Goal: Navigation & Orientation: Understand site structure

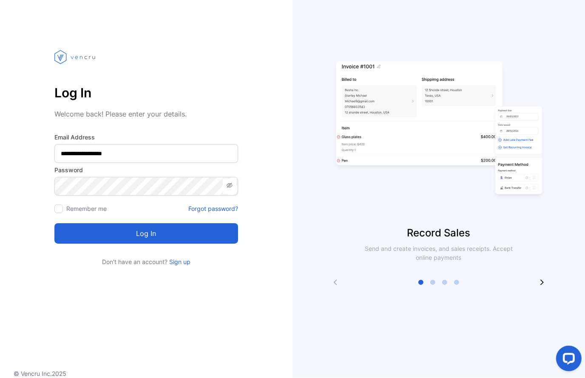
click at [170, 230] on button "Log in" at bounding box center [146, 233] width 184 height 20
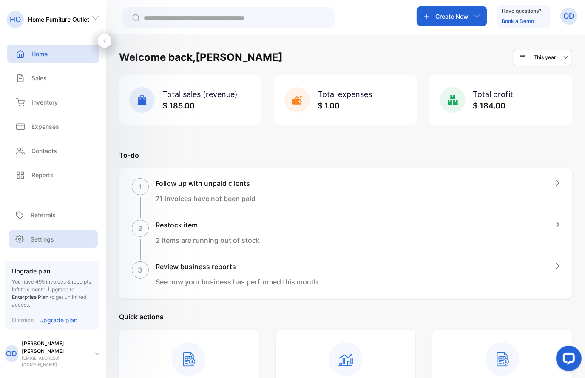
click at [48, 244] on p "Settings" at bounding box center [42, 239] width 23 height 9
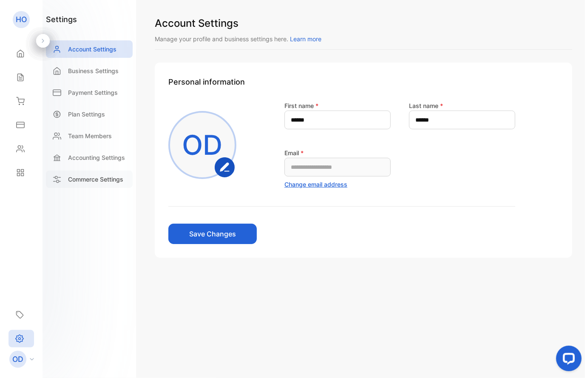
click at [85, 181] on p "Commerce Settings" at bounding box center [95, 179] width 55 height 9
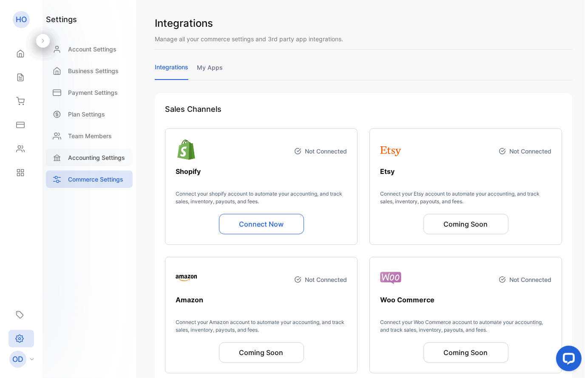
click at [93, 157] on p "Accounting Settings" at bounding box center [96, 157] width 57 height 9
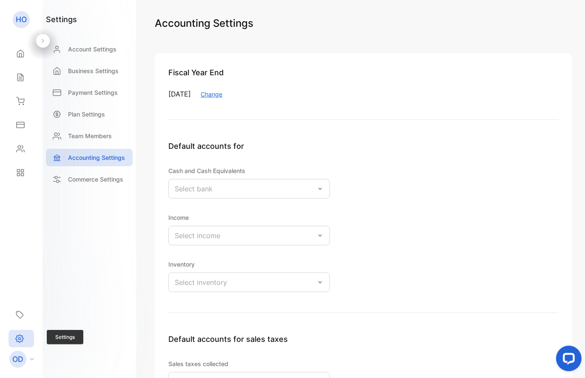
click at [18, 339] on icon at bounding box center [19, 338] width 9 height 9
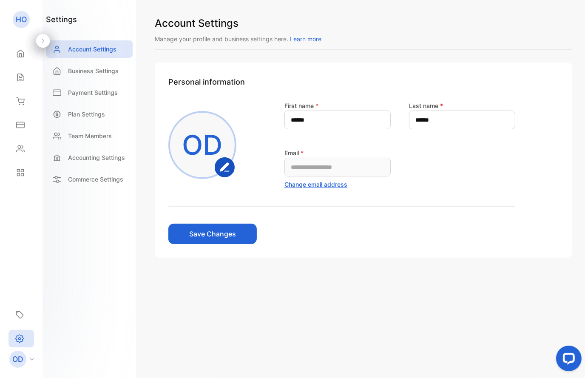
click at [17, 357] on p "OD" at bounding box center [17, 359] width 11 height 11
click at [34, 359] on div "OD" at bounding box center [23, 359] width 37 height 17
click at [23, 54] on icon at bounding box center [20, 53] width 9 height 9
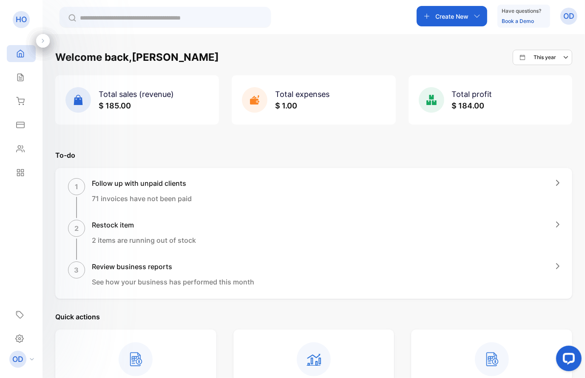
click at [565, 17] on p "OD" at bounding box center [569, 16] width 11 height 11
click at [535, 43] on span "View profile" at bounding box center [538, 42] width 37 height 9
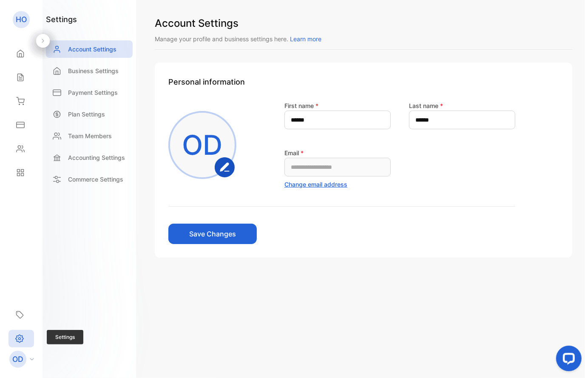
click at [19, 342] on icon at bounding box center [20, 339] width 8 height 8
click at [225, 170] on rect "button" at bounding box center [225, 167] width 19 height 19
click at [21, 50] on icon at bounding box center [20, 53] width 9 height 9
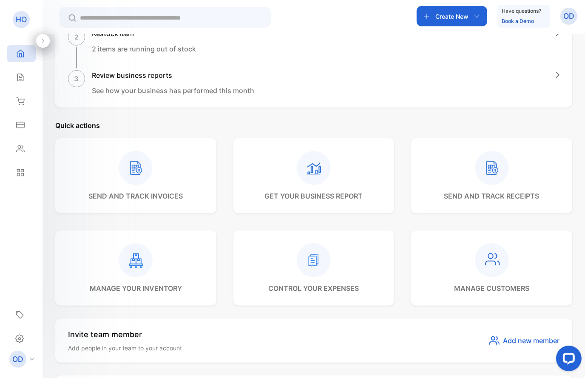
scroll to position [383, 0]
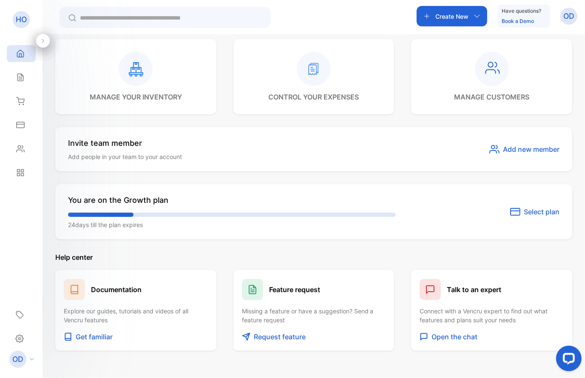
click at [524, 212] on span "Select plan" at bounding box center [542, 212] width 36 height 10
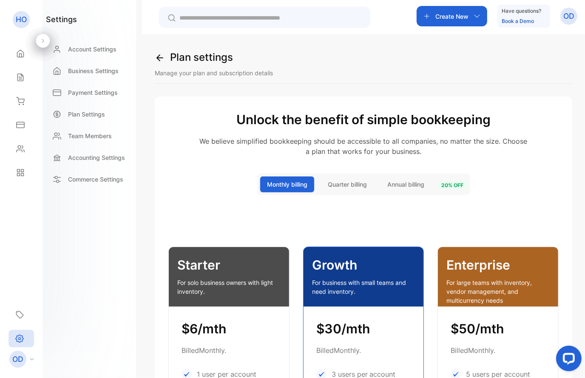
click at [160, 54] on icon at bounding box center [160, 58] width 10 height 10
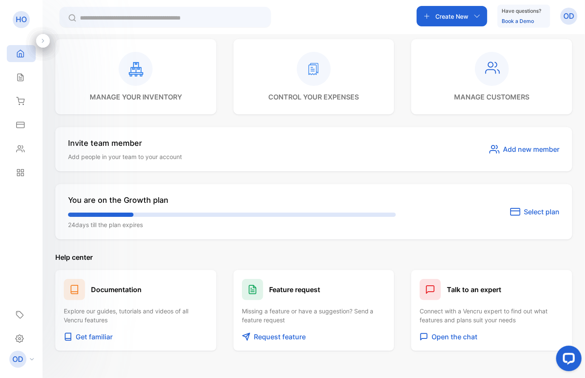
scroll to position [420, 0]
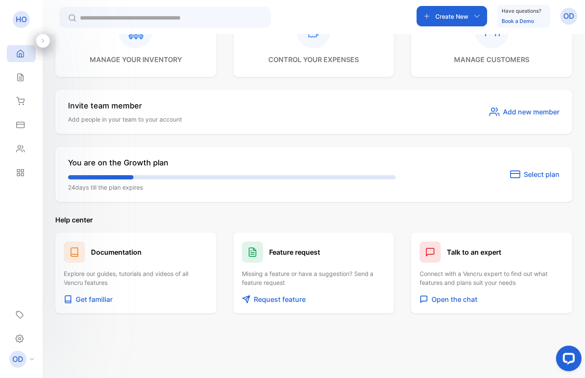
click at [460, 298] on p "Open the chat" at bounding box center [455, 299] width 46 height 10
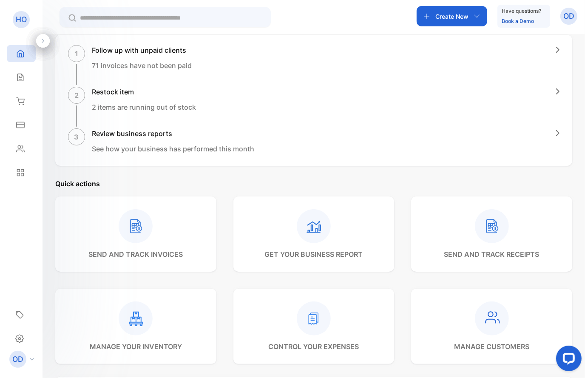
scroll to position [37, 0]
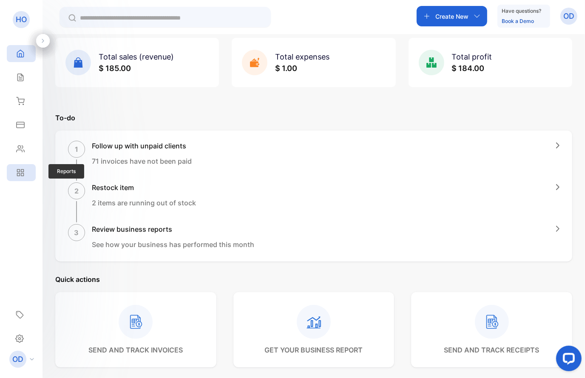
click at [20, 172] on icon at bounding box center [18, 171] width 3 height 3
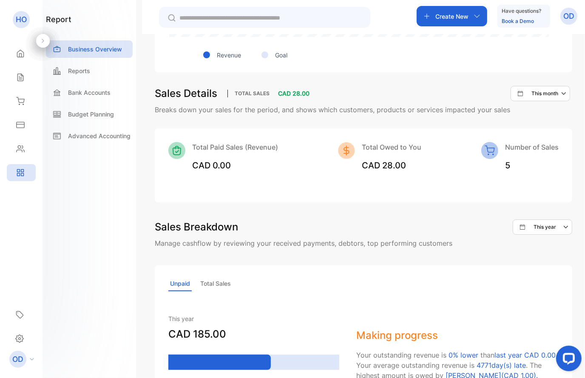
scroll to position [513, 0]
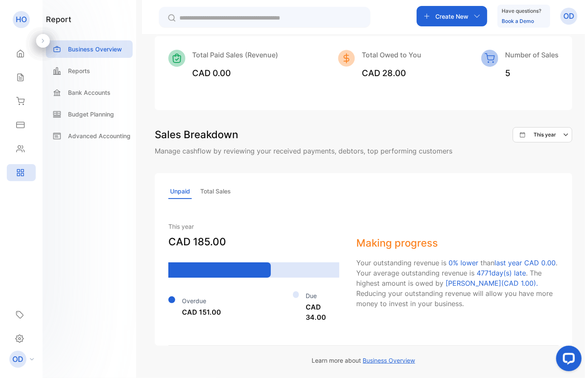
click at [14, 363] on p "OD" at bounding box center [17, 359] width 11 height 11
click at [142, 224] on div "Hi Onorio Here’s how your business performed so far. This month , You made CAD …" at bounding box center [363, 223] width 443 height 378
click at [21, 19] on p "HO" at bounding box center [21, 19] width 11 height 11
click at [19, 52] on icon at bounding box center [20, 53] width 9 height 9
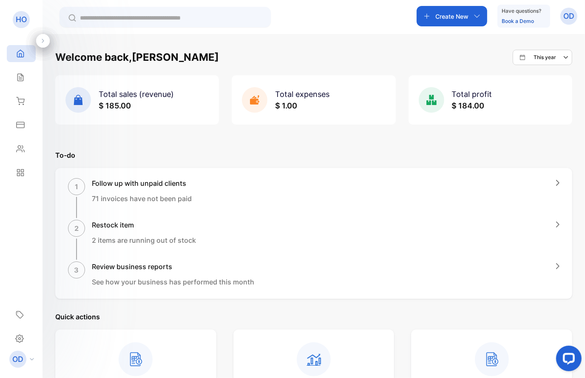
click at [521, 20] on link "Book a Demo" at bounding box center [518, 21] width 32 height 6
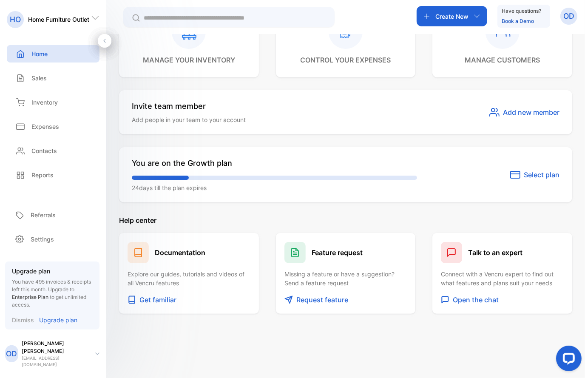
scroll to position [228, 0]
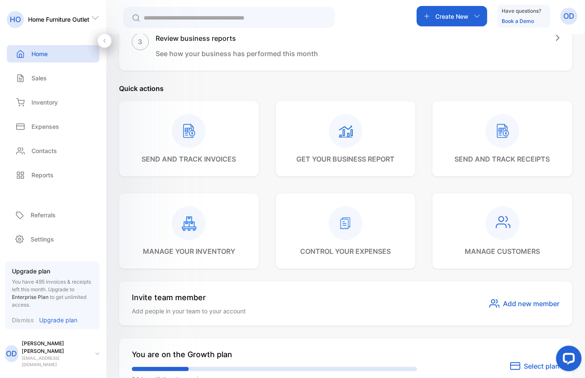
click at [565, 19] on p "OD" at bounding box center [569, 16] width 11 height 11
click at [542, 38] on span "View profile" at bounding box center [538, 42] width 37 height 9
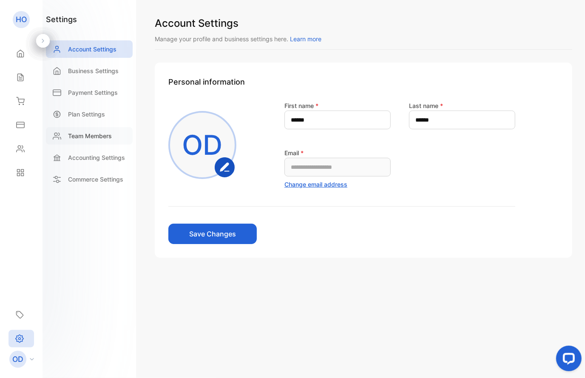
click at [85, 134] on p "Team Members" at bounding box center [90, 135] width 44 height 9
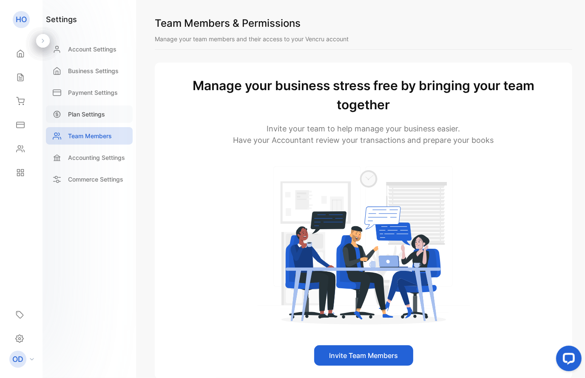
click at [93, 113] on p "Plan Settings" at bounding box center [86, 114] width 37 height 9
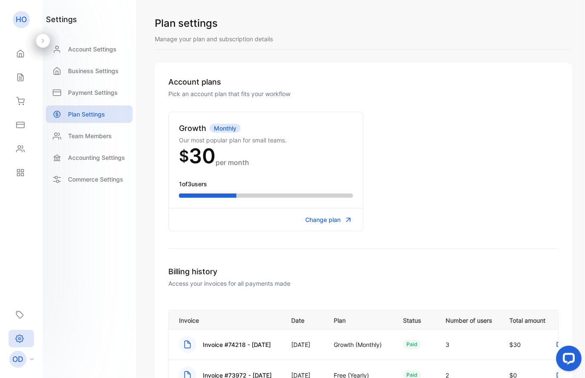
scroll to position [96, 0]
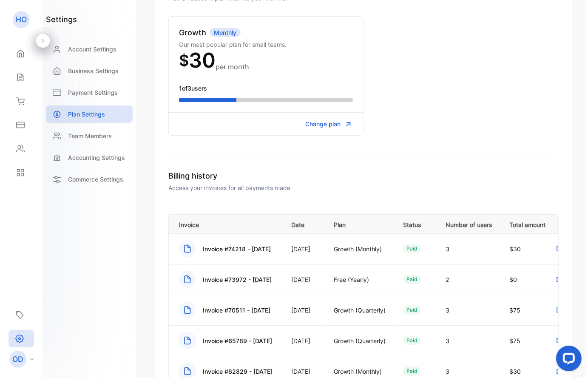
click at [185, 249] on icon at bounding box center [187, 248] width 17 height 17
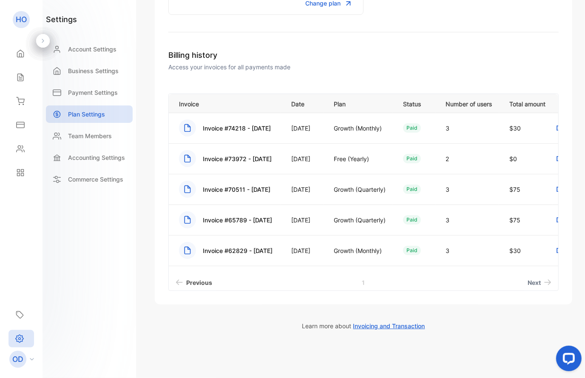
click at [190, 283] on span "Previous" at bounding box center [199, 282] width 26 height 9
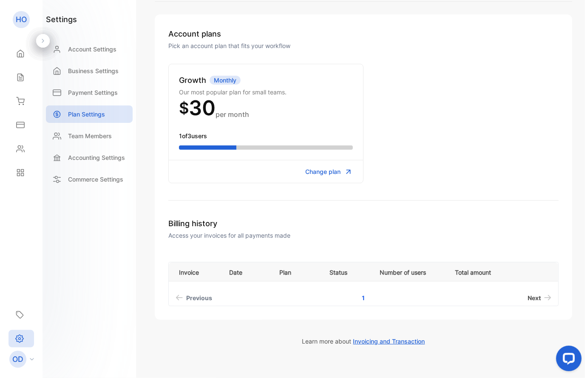
click at [530, 297] on span "Next" at bounding box center [534, 297] width 13 height 9
click at [381, 339] on span "Invoicing and Transaction" at bounding box center [389, 341] width 72 height 7
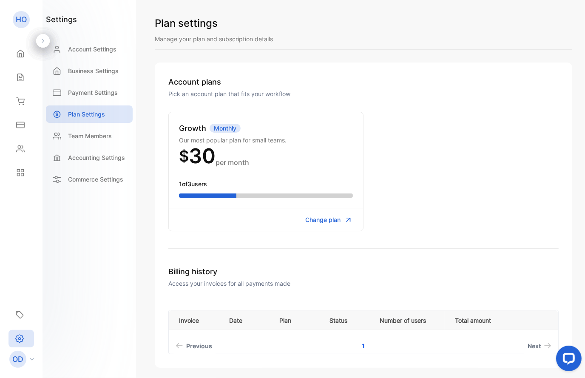
click at [312, 217] on span "Change plan" at bounding box center [322, 219] width 35 height 9
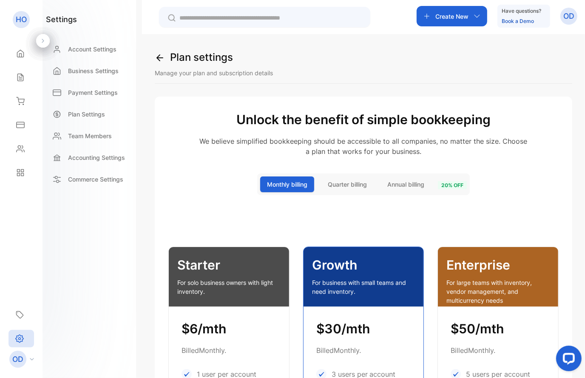
click at [335, 185] on span "Quarter billing" at bounding box center [347, 184] width 39 height 9
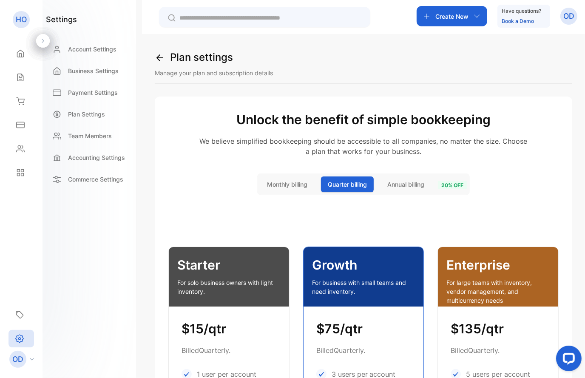
click at [161, 55] on icon at bounding box center [160, 58] width 10 height 10
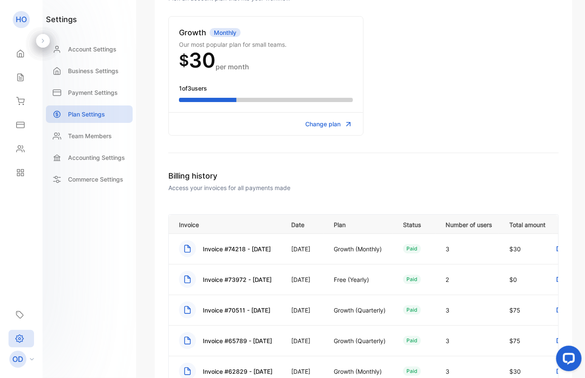
scroll to position [191, 0]
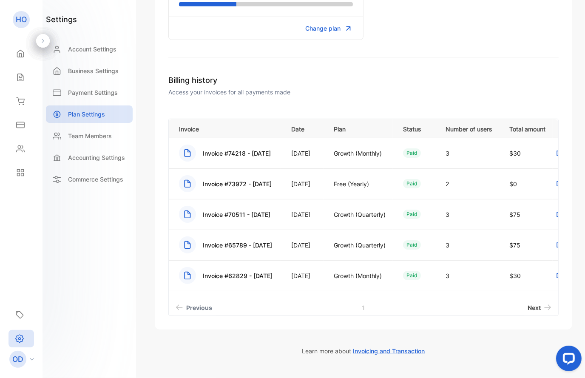
click at [528, 306] on span "Next" at bounding box center [534, 307] width 13 height 9
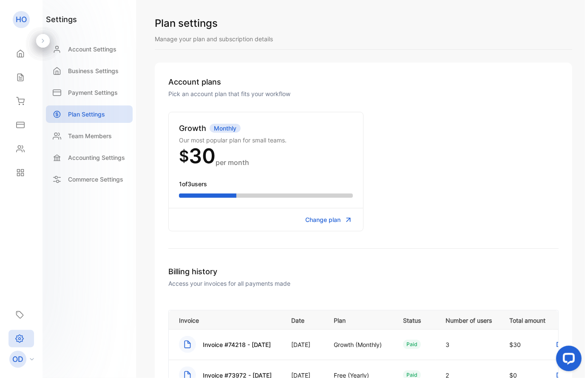
scroll to position [96, 0]
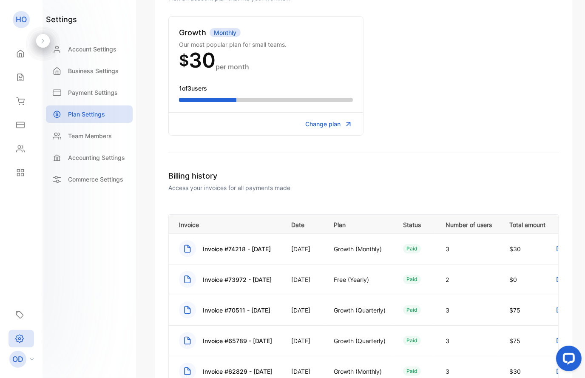
click at [499, 256] on td "3" at bounding box center [468, 249] width 64 height 31
click at [421, 248] on div "paid" at bounding box center [412, 248] width 18 height 9
click at [386, 249] on p "Growth (Monthly)" at bounding box center [360, 249] width 52 height 9
click at [281, 251] on td "Invoice #74218 - [DATE]" at bounding box center [225, 249] width 112 height 31
click at [253, 251] on p "Invoice #74218 - [DATE]" at bounding box center [237, 249] width 68 height 9
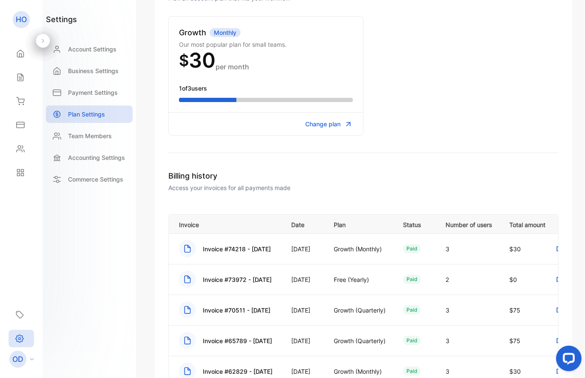
scroll to position [217, 0]
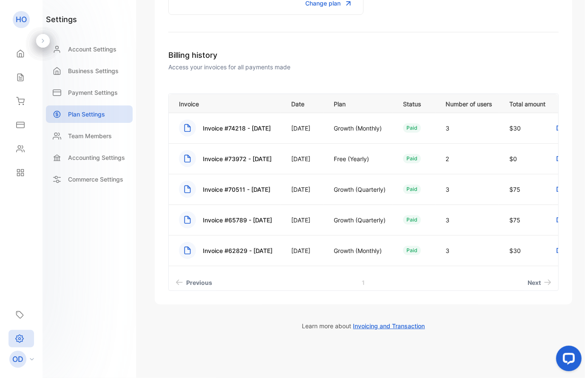
click at [187, 160] on rect at bounding box center [187, 158] width 17 height 17
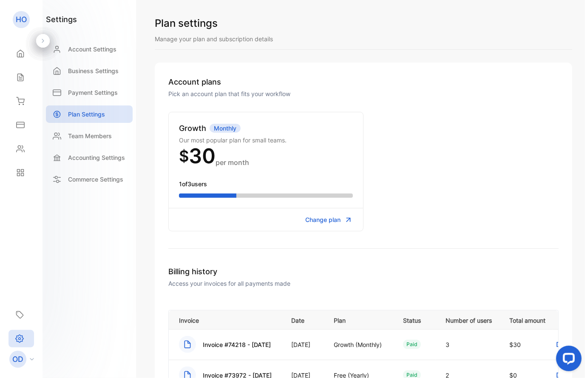
scroll to position [191, 0]
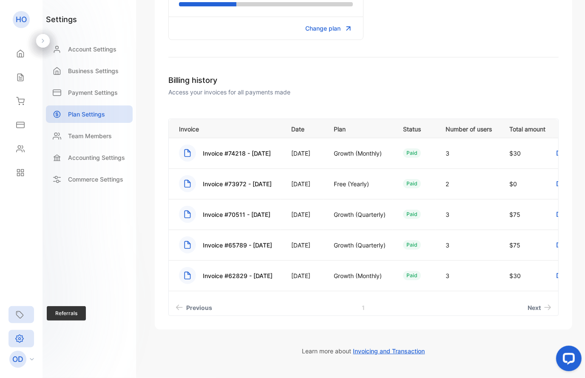
click at [25, 314] on div "Referrals" at bounding box center [22, 314] width 26 height 17
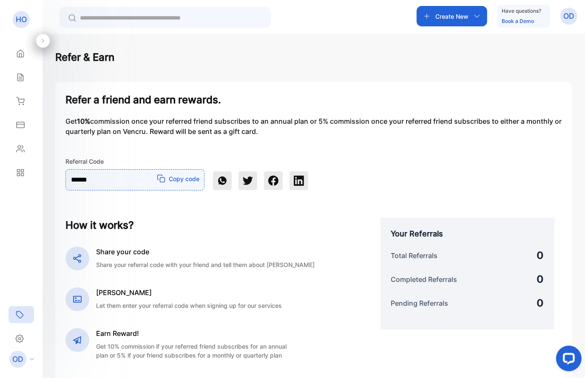
scroll to position [92, 0]
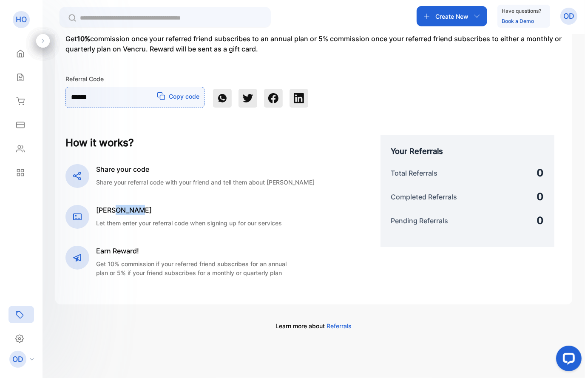
drag, startPoint x: 112, startPoint y: 198, endPoint x: 136, endPoint y: 199, distance: 24.3
click at [136, 205] on h6 "[PERSON_NAME]" at bounding box center [189, 210] width 186 height 10
copy h6 "Vencru"
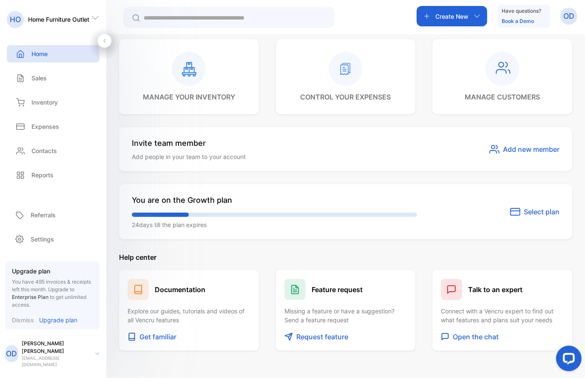
click at [40, 53] on p "Home" at bounding box center [39, 53] width 16 height 9
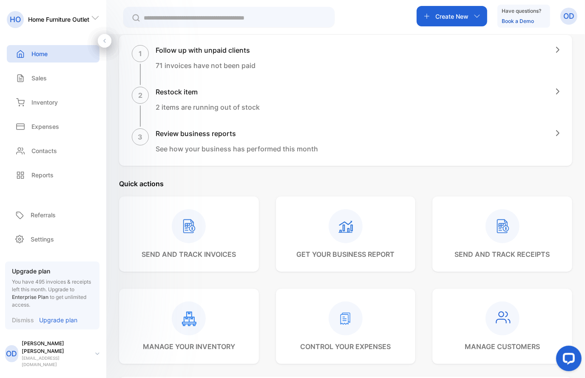
scroll to position [37, 0]
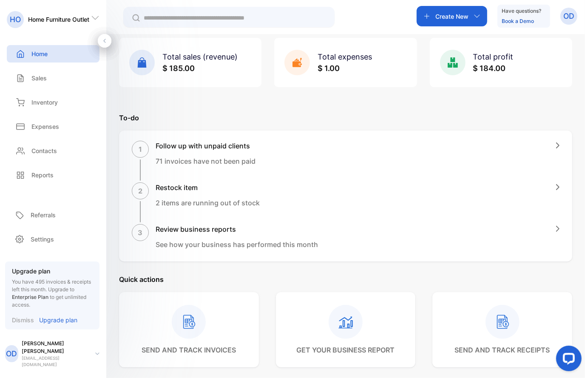
click at [40, 353] on p "Onorio DeRose" at bounding box center [55, 347] width 67 height 15
click at [90, 247] on div "Settings" at bounding box center [53, 239] width 89 height 17
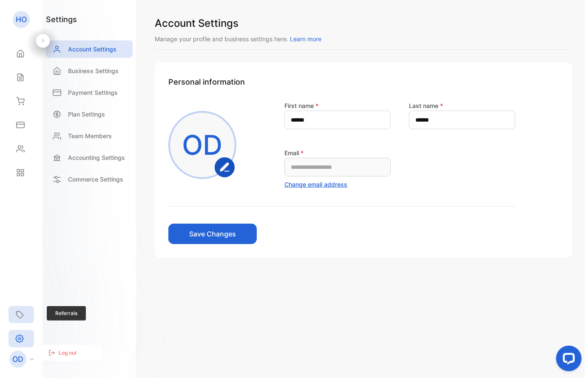
click at [23, 313] on icon at bounding box center [19, 314] width 9 height 9
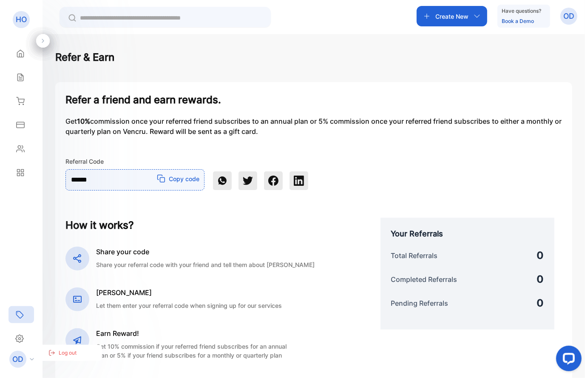
scroll to position [92, 0]
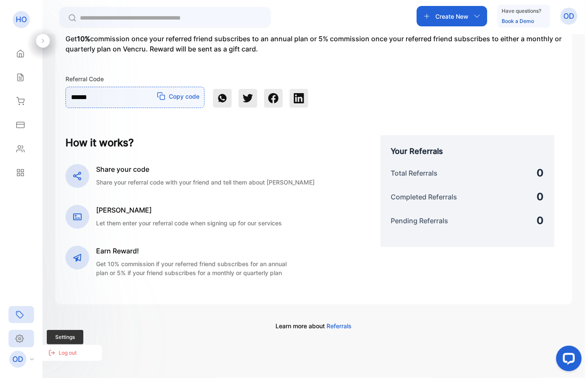
click at [22, 338] on icon at bounding box center [19, 338] width 9 height 9
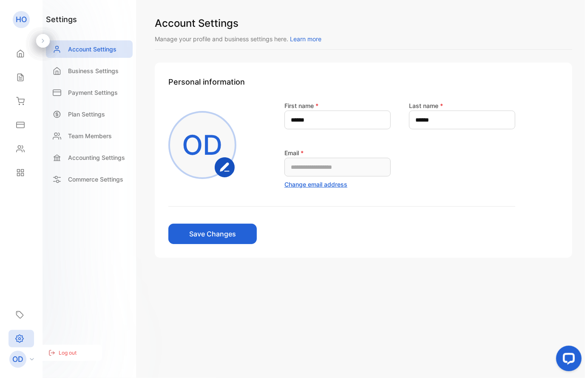
click at [17, 357] on p "OD" at bounding box center [17, 359] width 11 height 11
click at [19, 51] on icon at bounding box center [20, 53] width 9 height 9
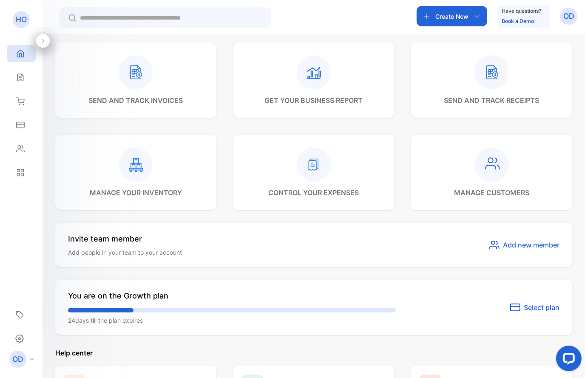
scroll to position [420, 0]
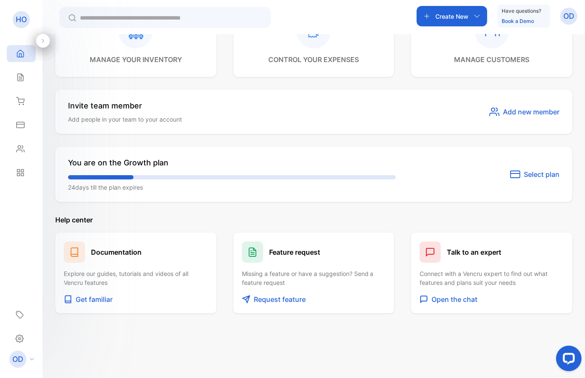
click at [525, 171] on span "Select plan" at bounding box center [542, 174] width 36 height 10
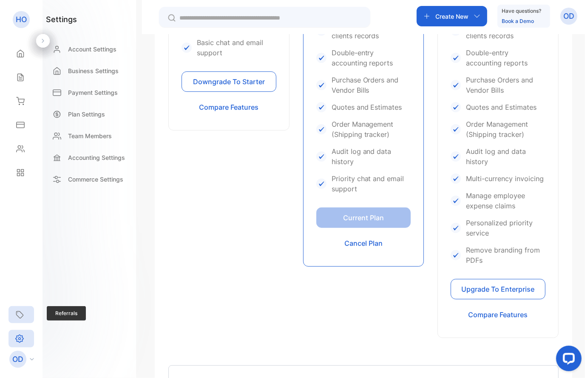
click at [20, 308] on div "Referrals" at bounding box center [22, 314] width 26 height 17
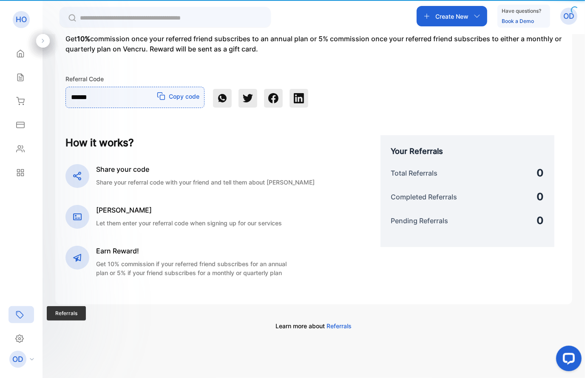
scroll to position [92, 0]
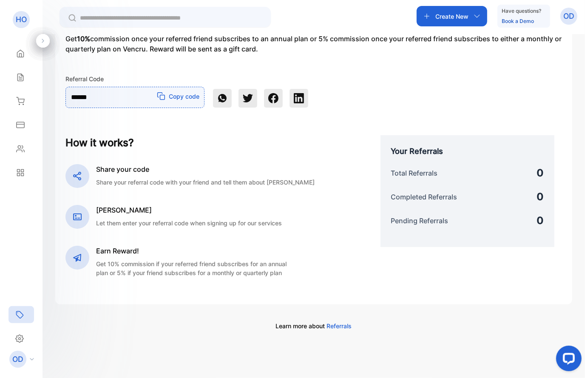
click at [24, 19] on p "HO" at bounding box center [21, 19] width 11 height 11
click at [15, 53] on div "Home" at bounding box center [19, 53] width 11 height 9
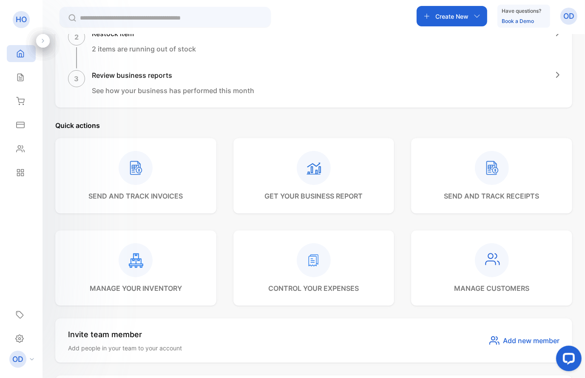
scroll to position [383, 0]
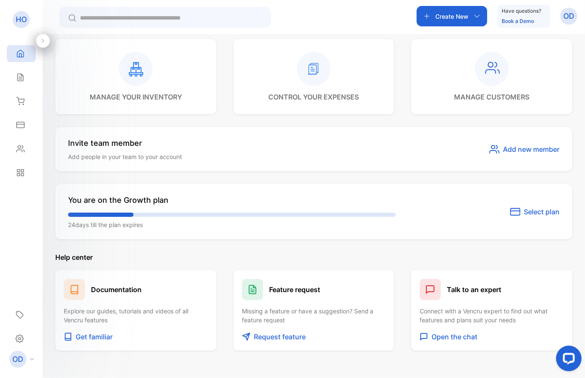
click at [533, 211] on span "Select plan" at bounding box center [542, 212] width 36 height 10
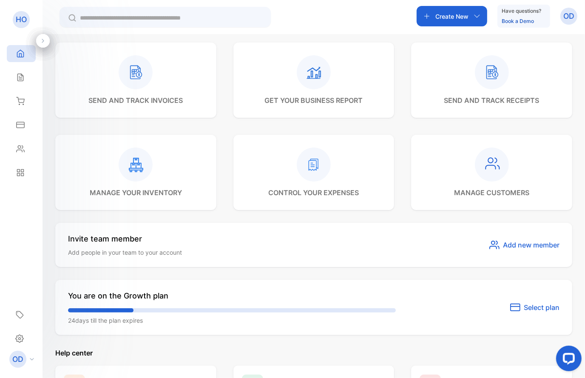
scroll to position [420, 0]
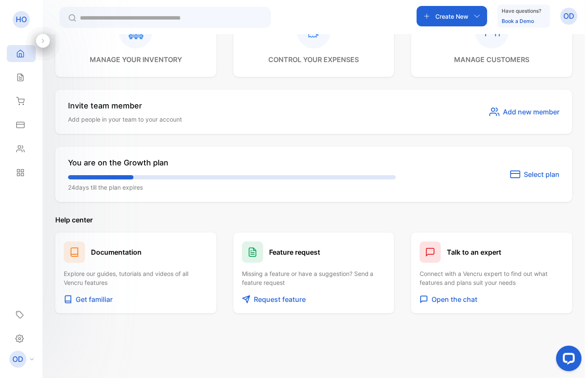
click at [45, 41] on icon at bounding box center [43, 41] width 6 height 6
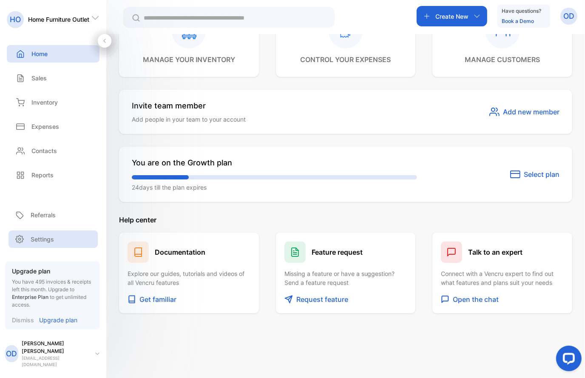
click at [43, 244] on p "Settings" at bounding box center [42, 239] width 23 height 9
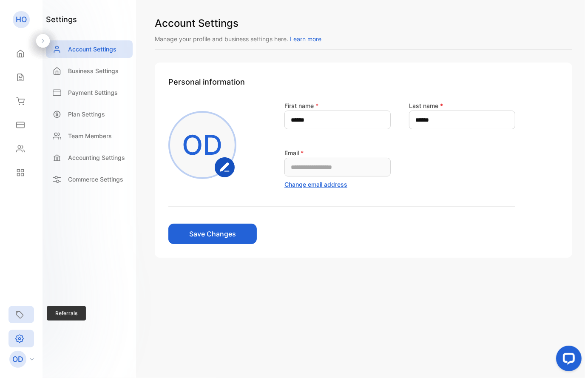
click at [21, 312] on icon at bounding box center [19, 314] width 9 height 9
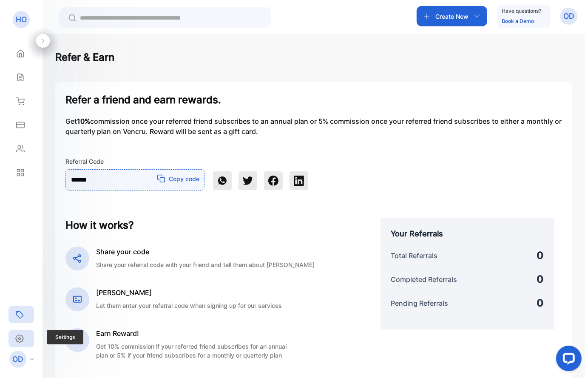
click at [19, 332] on div "Settings" at bounding box center [22, 338] width 26 height 17
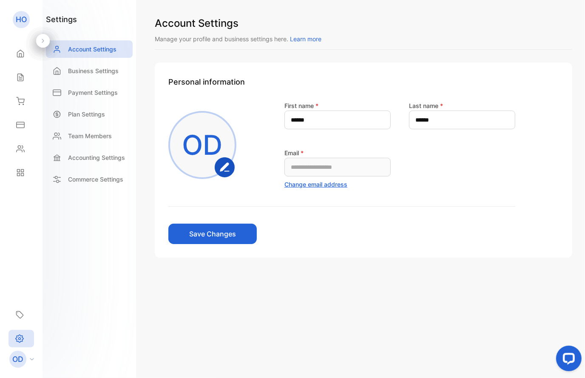
click at [23, 359] on p "OD" at bounding box center [17, 359] width 11 height 11
click at [23, 153] on div "Contacts" at bounding box center [21, 148] width 29 height 17
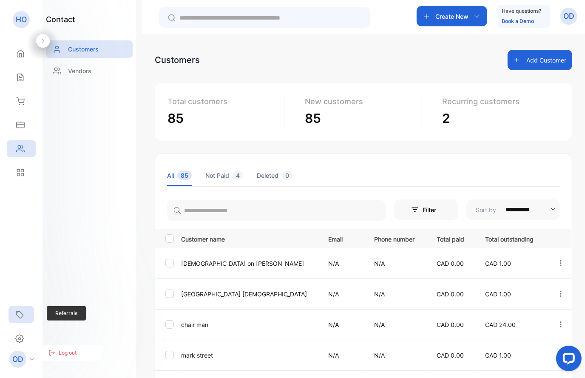
click at [18, 316] on icon at bounding box center [19, 314] width 9 height 9
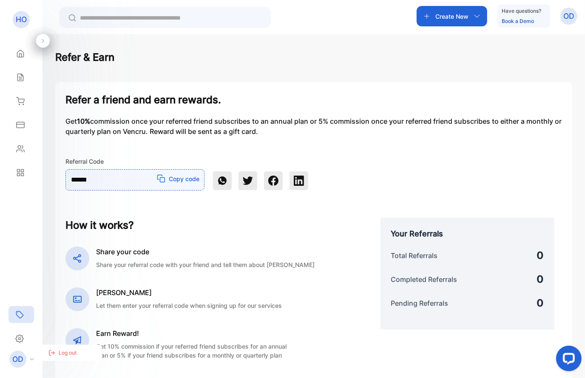
scroll to position [92, 0]
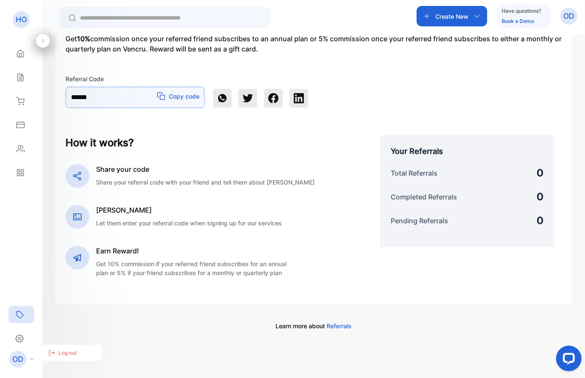
click at [18, 356] on p "OD" at bounding box center [17, 359] width 11 height 11
click at [570, 20] on p "OD" at bounding box center [569, 16] width 11 height 11
click at [531, 48] on div "View profile" at bounding box center [538, 42] width 78 height 17
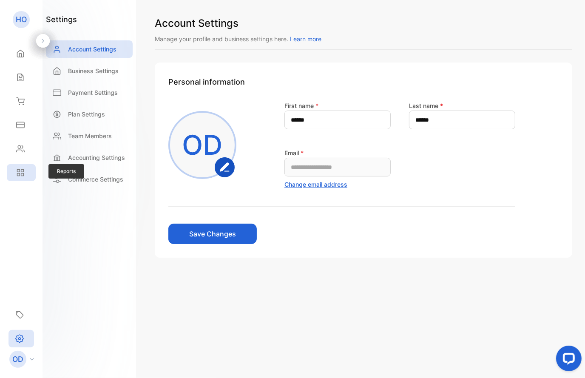
click at [19, 173] on icon at bounding box center [20, 172] width 9 height 9
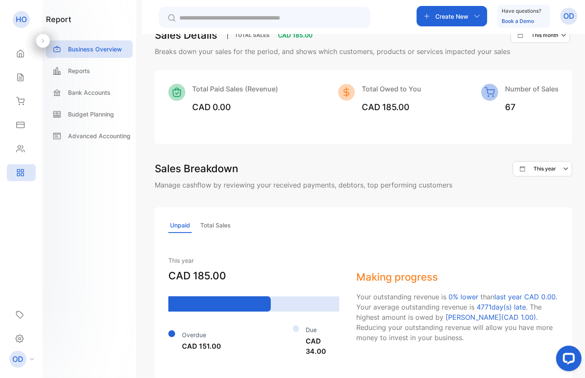
scroll to position [513, 0]
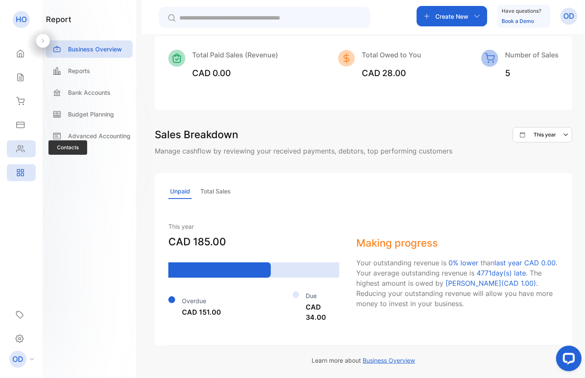
click at [25, 149] on icon at bounding box center [20, 149] width 9 height 9
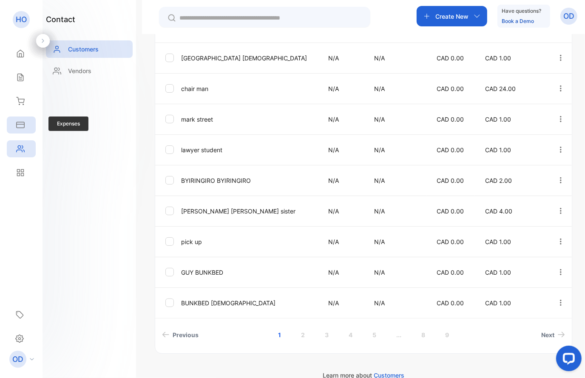
click at [25, 124] on div "Expenses" at bounding box center [21, 125] width 29 height 17
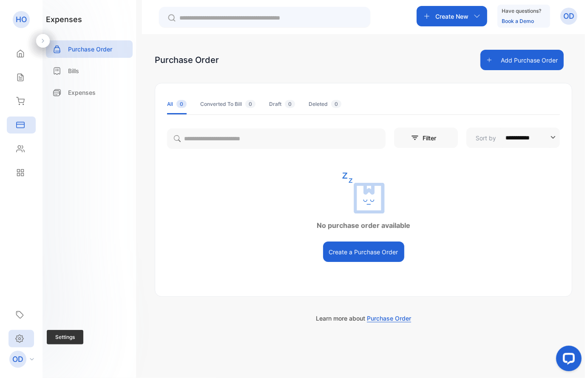
click at [22, 335] on icon at bounding box center [19, 338] width 9 height 9
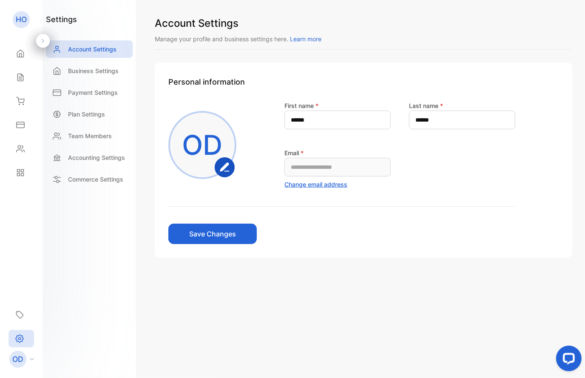
click at [17, 359] on p "OD" at bounding box center [17, 359] width 11 height 11
click at [19, 48] on div "Home" at bounding box center [21, 53] width 29 height 17
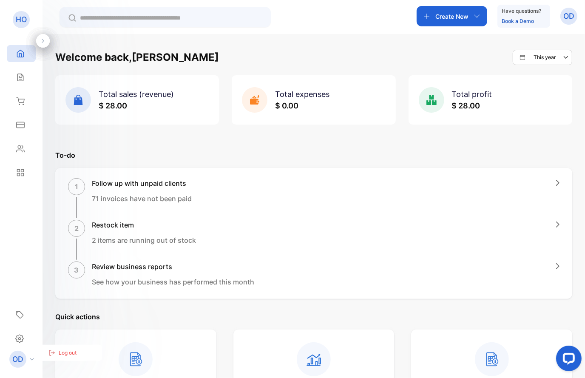
scroll to position [420, 0]
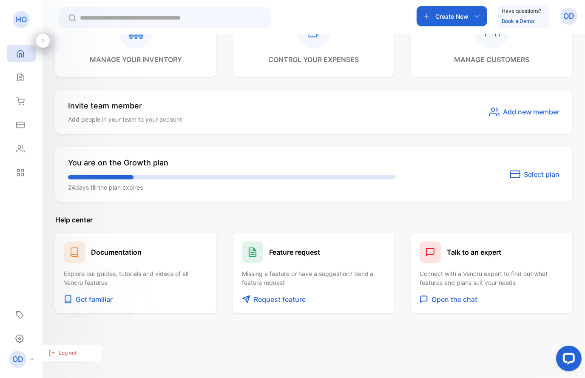
click at [533, 113] on span "Add new member" at bounding box center [531, 112] width 57 height 10
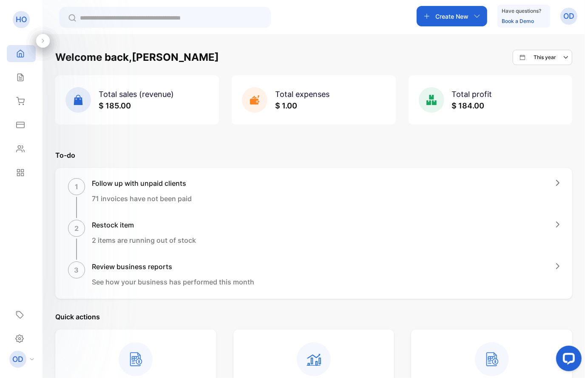
click at [45, 39] on icon at bounding box center [43, 41] width 6 height 6
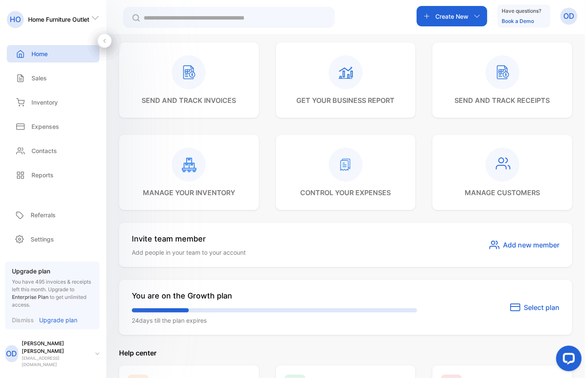
scroll to position [420, 0]
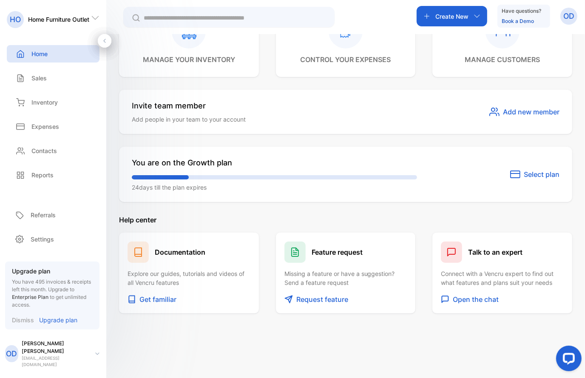
click at [46, 353] on p "Onorio DeRose" at bounding box center [55, 347] width 67 height 15
click at [48, 244] on p "Settings" at bounding box center [42, 239] width 23 height 9
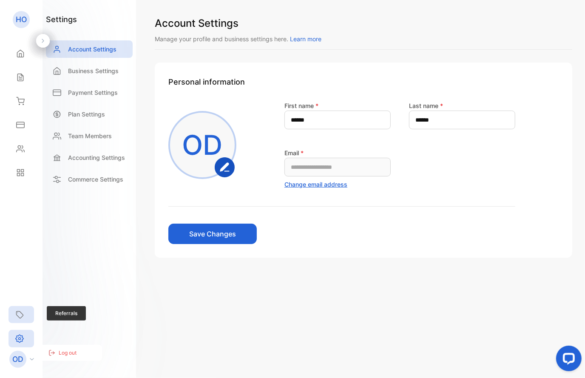
click at [21, 315] on icon at bounding box center [19, 314] width 9 height 9
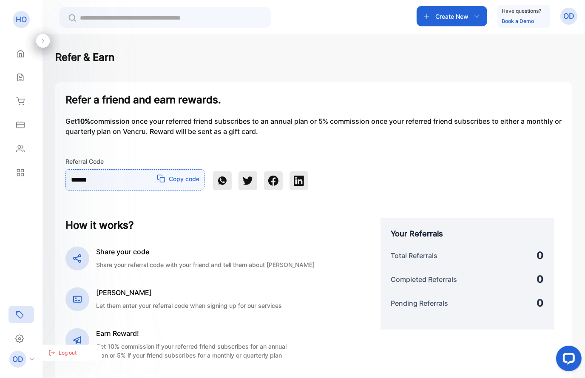
click at [18, 17] on p "HO" at bounding box center [21, 19] width 11 height 11
click at [18, 51] on icon at bounding box center [20, 53] width 6 height 7
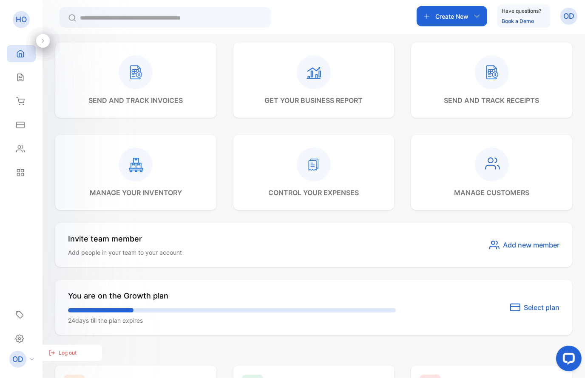
scroll to position [420, 0]
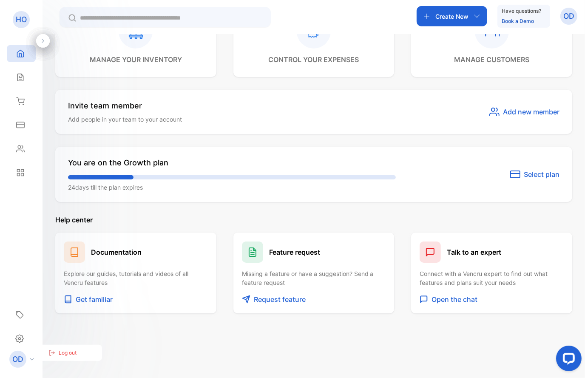
click at [103, 303] on p "Get familiar" at bounding box center [94, 299] width 37 height 10
click at [20, 81] on icon at bounding box center [20, 77] width 6 height 7
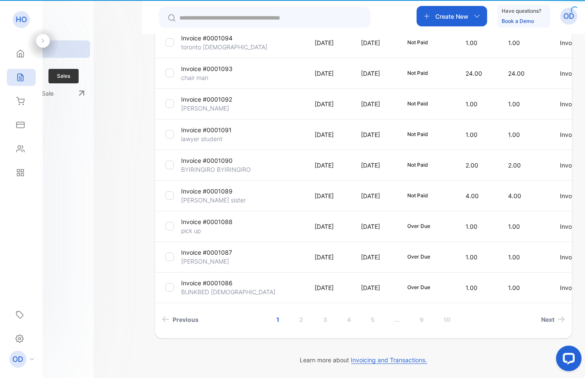
type input "**********"
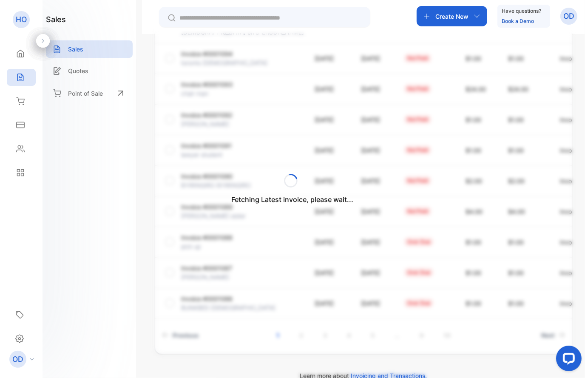
click at [26, 20] on p "HO" at bounding box center [21, 19] width 11 height 11
click at [20, 149] on icon at bounding box center [20, 149] width 9 height 9
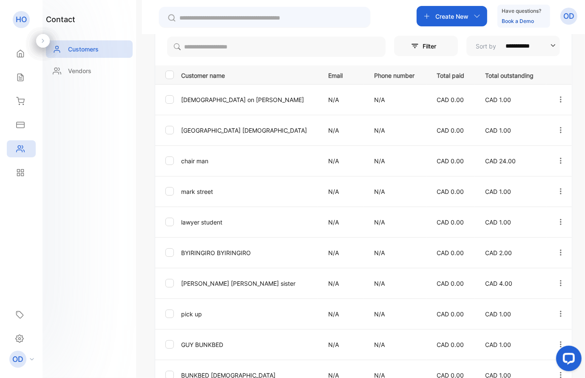
click at [21, 21] on p "HO" at bounding box center [21, 19] width 11 height 11
click at [20, 54] on icon at bounding box center [20, 53] width 9 height 9
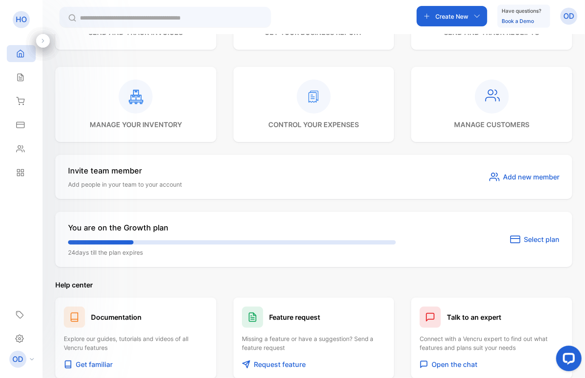
scroll to position [420, 0]
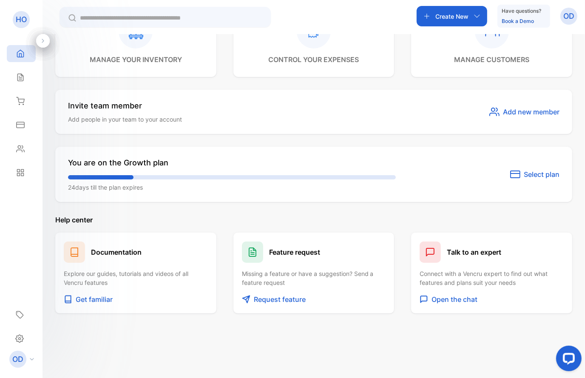
click at [542, 172] on span "Select plan" at bounding box center [542, 174] width 36 height 10
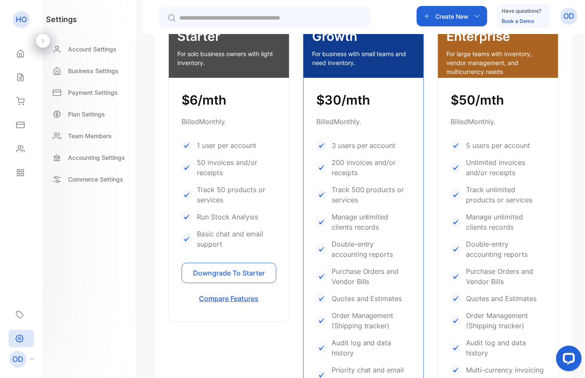
scroll to position [37, 0]
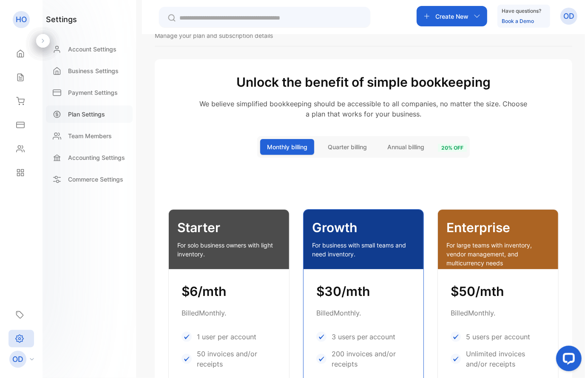
click at [96, 113] on p "Plan Settings" at bounding box center [86, 114] width 37 height 9
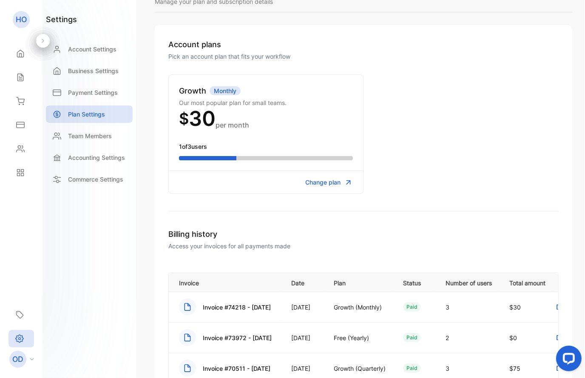
scroll to position [133, 0]
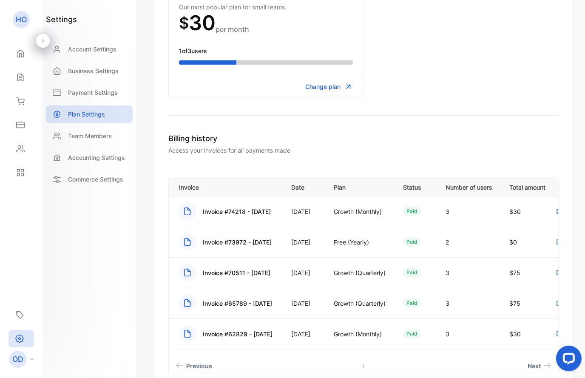
click at [148, 288] on div "Plan settings Manage your plan and subscription details Account plans Pick an a…" at bounding box center [363, 189] width 443 height 378
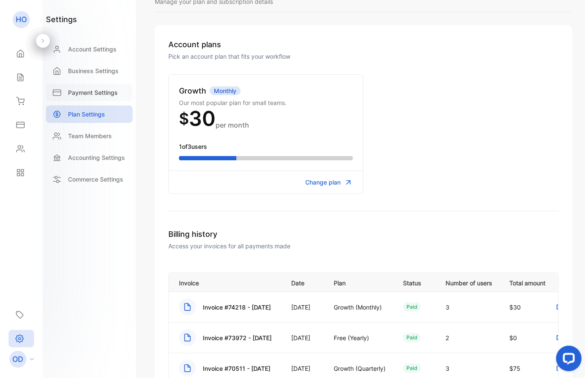
click at [99, 89] on p "Payment Settings" at bounding box center [93, 92] width 50 height 9
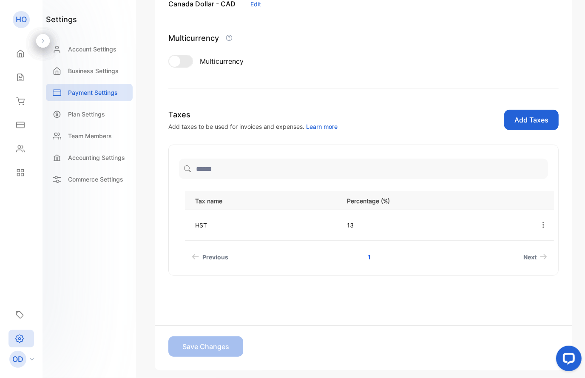
scroll to position [37, 0]
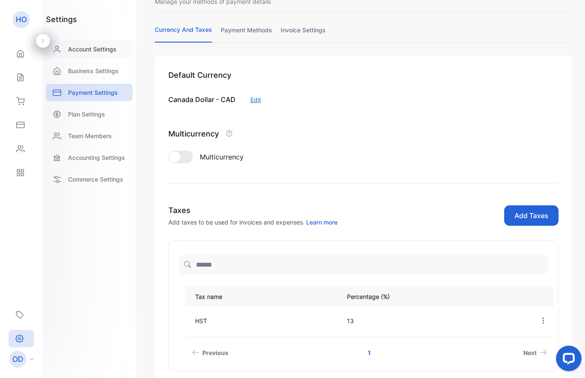
click at [102, 46] on p "Account Settings" at bounding box center [92, 49] width 48 height 9
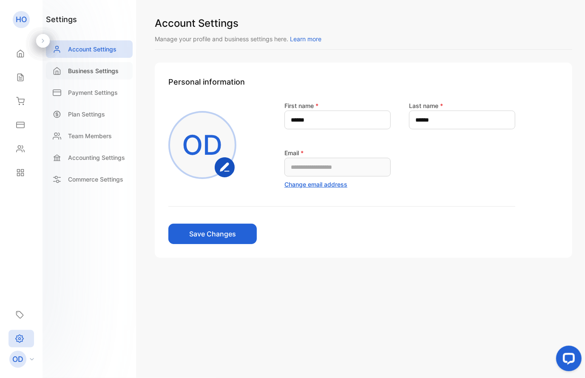
click at [96, 72] on p "Business Settings" at bounding box center [93, 70] width 51 height 9
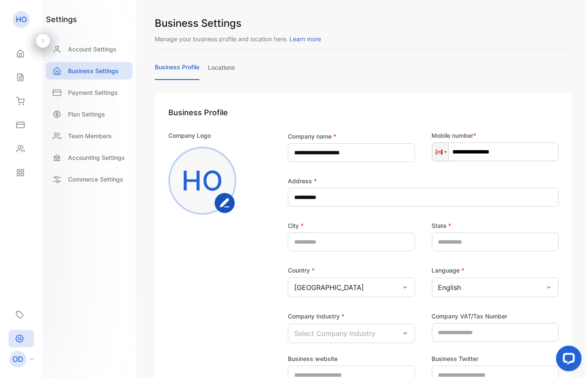
scroll to position [168, 0]
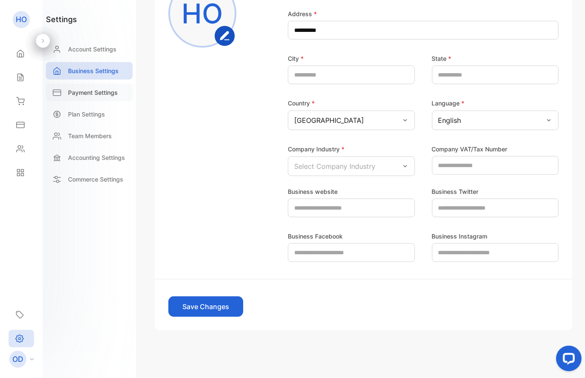
click at [83, 91] on p "Payment Settings" at bounding box center [93, 92] width 50 height 9
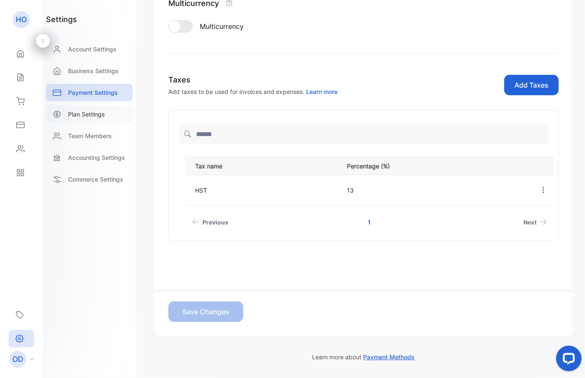
click at [91, 117] on p "Plan Settings" at bounding box center [86, 114] width 37 height 9
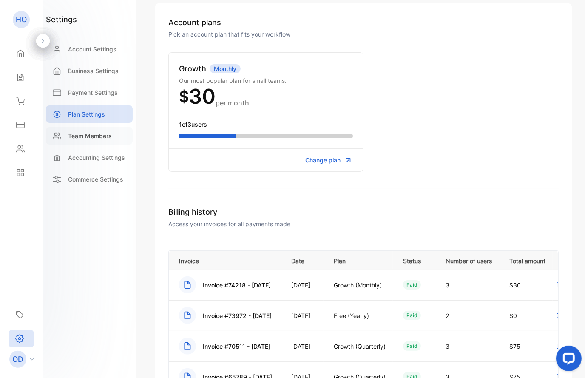
click at [93, 132] on p "Team Members" at bounding box center [90, 135] width 44 height 9
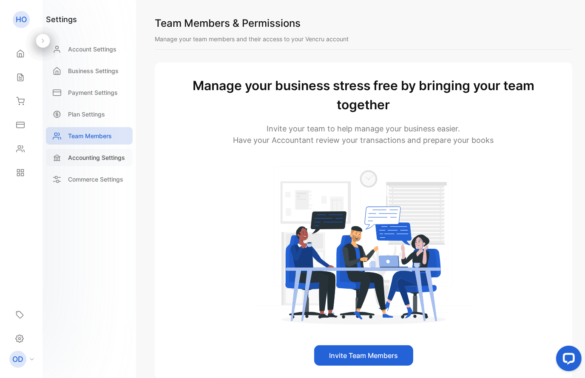
click at [90, 158] on p "Accounting Settings" at bounding box center [96, 157] width 57 height 9
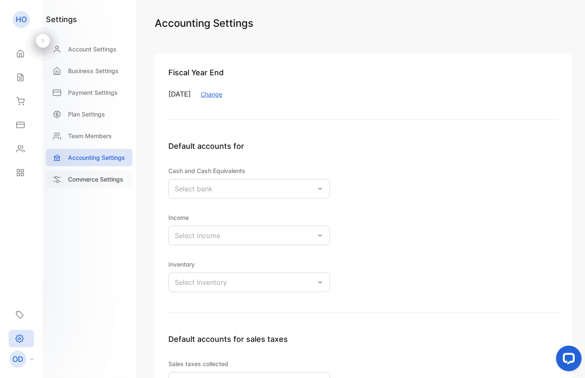
click at [88, 174] on div "Commerce Settings" at bounding box center [89, 179] width 87 height 17
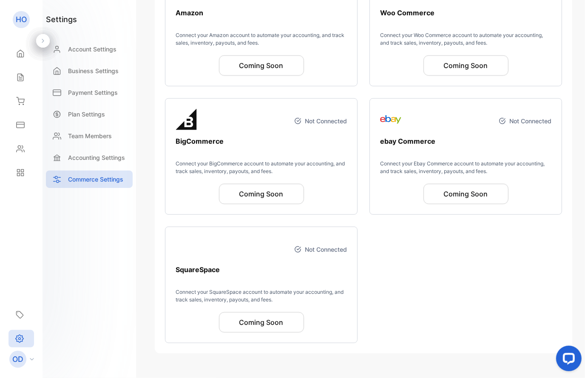
scroll to position [311, 0]
